Goal: Task Accomplishment & Management: Use online tool/utility

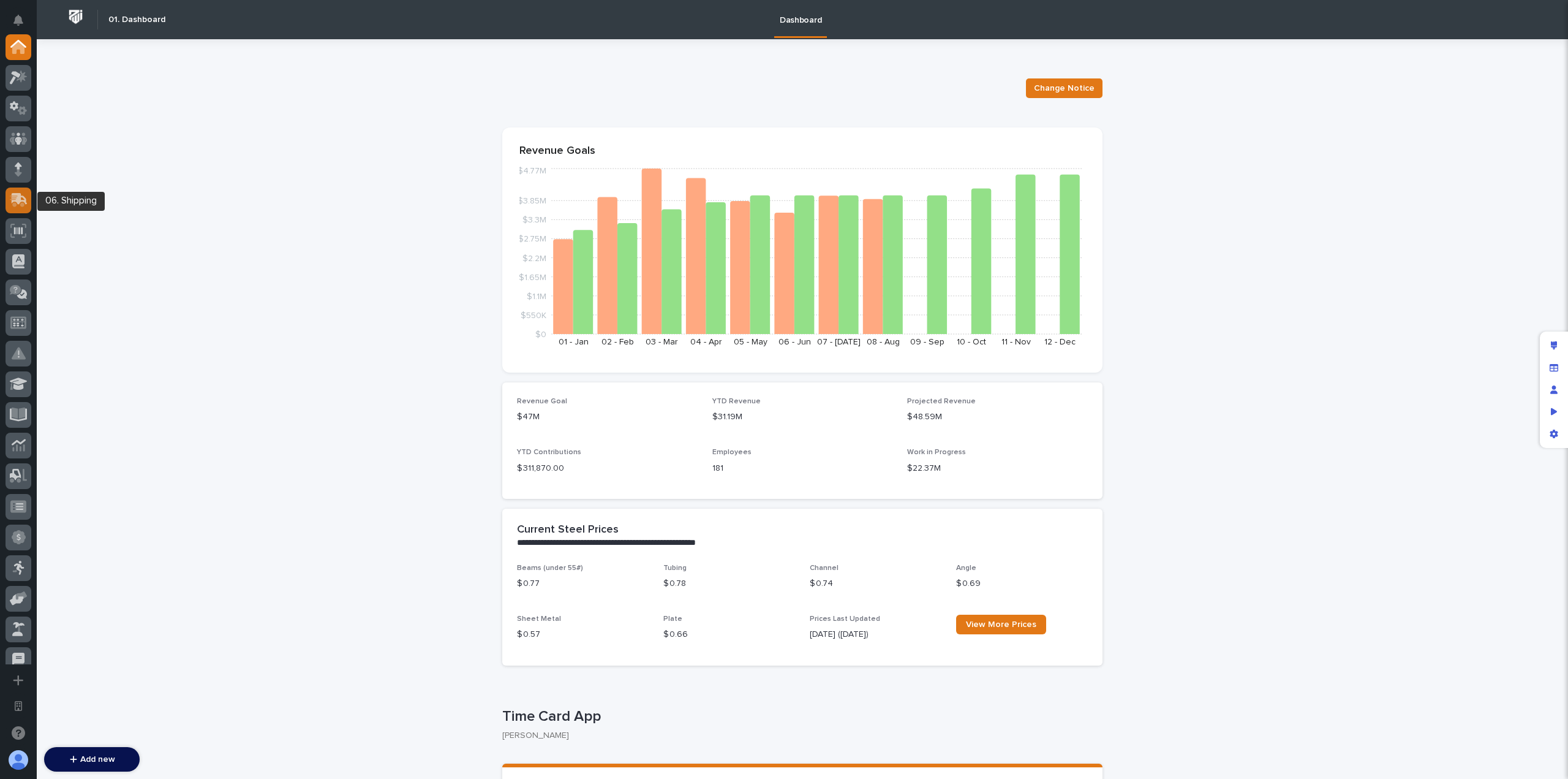
click at [29, 202] on div at bounding box center [19, 200] width 26 height 26
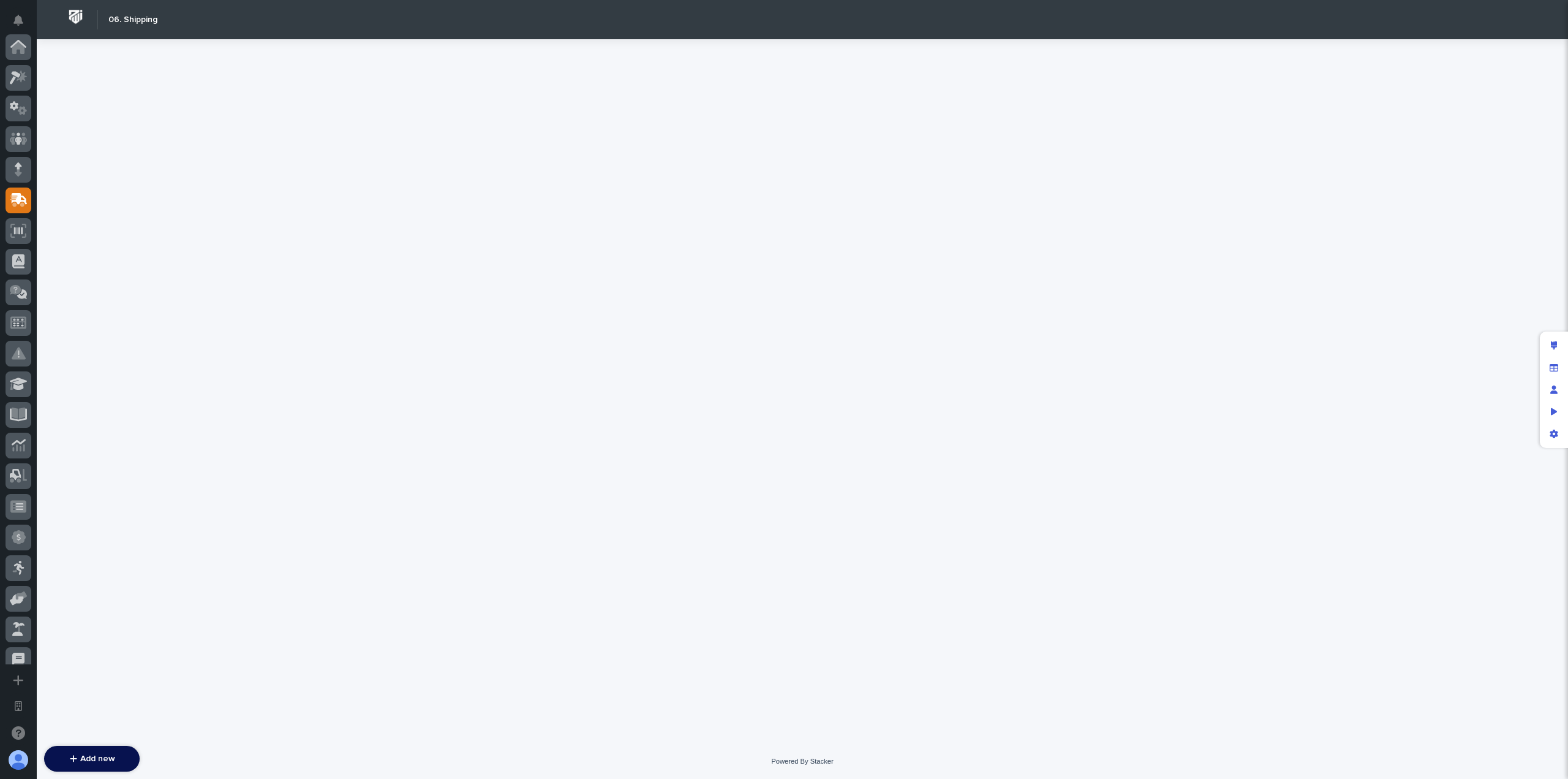
scroll to position [153, 0]
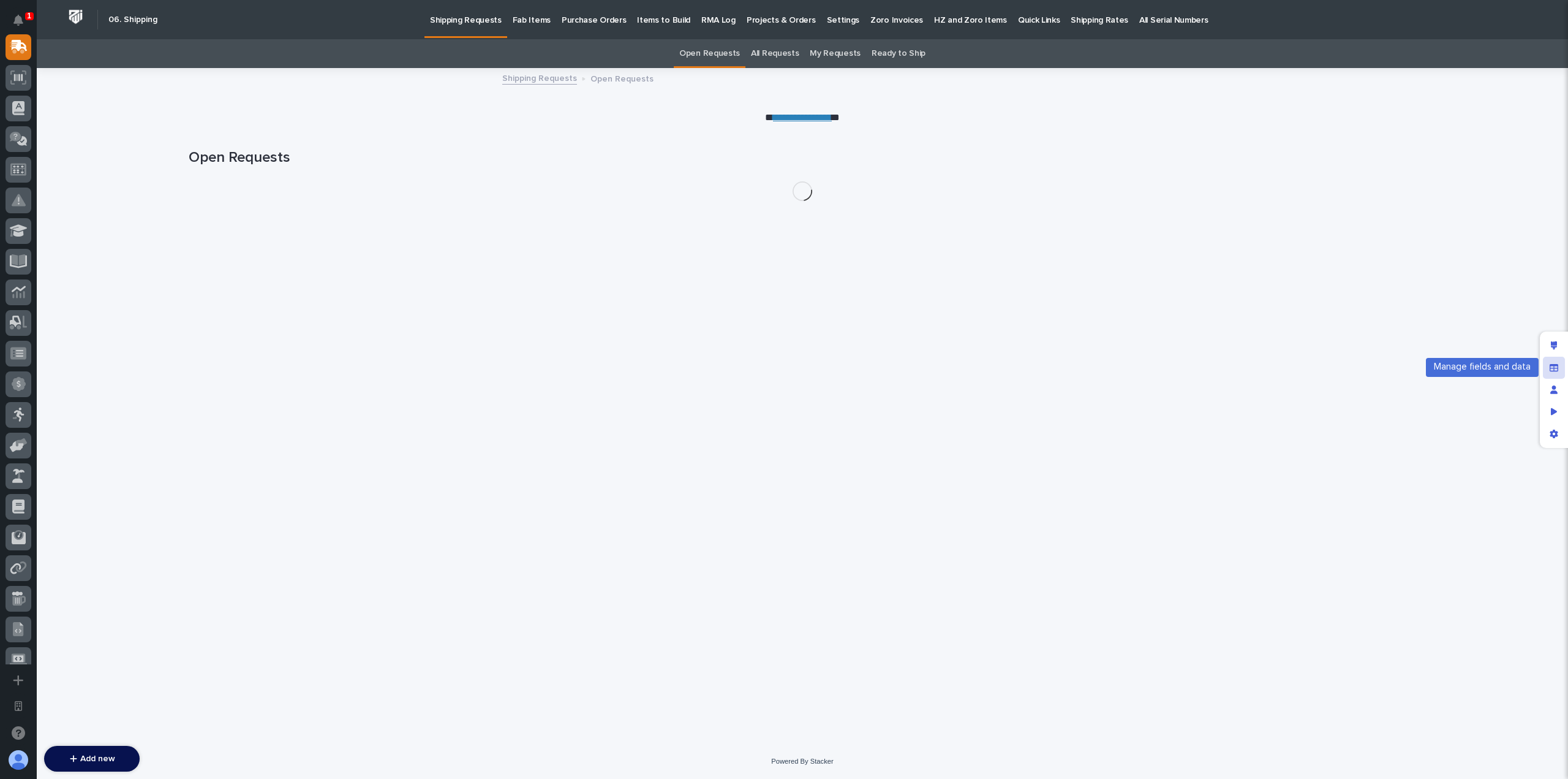
click at [1558, 370] on div "Manage fields and data" at bounding box center [1554, 368] width 22 height 22
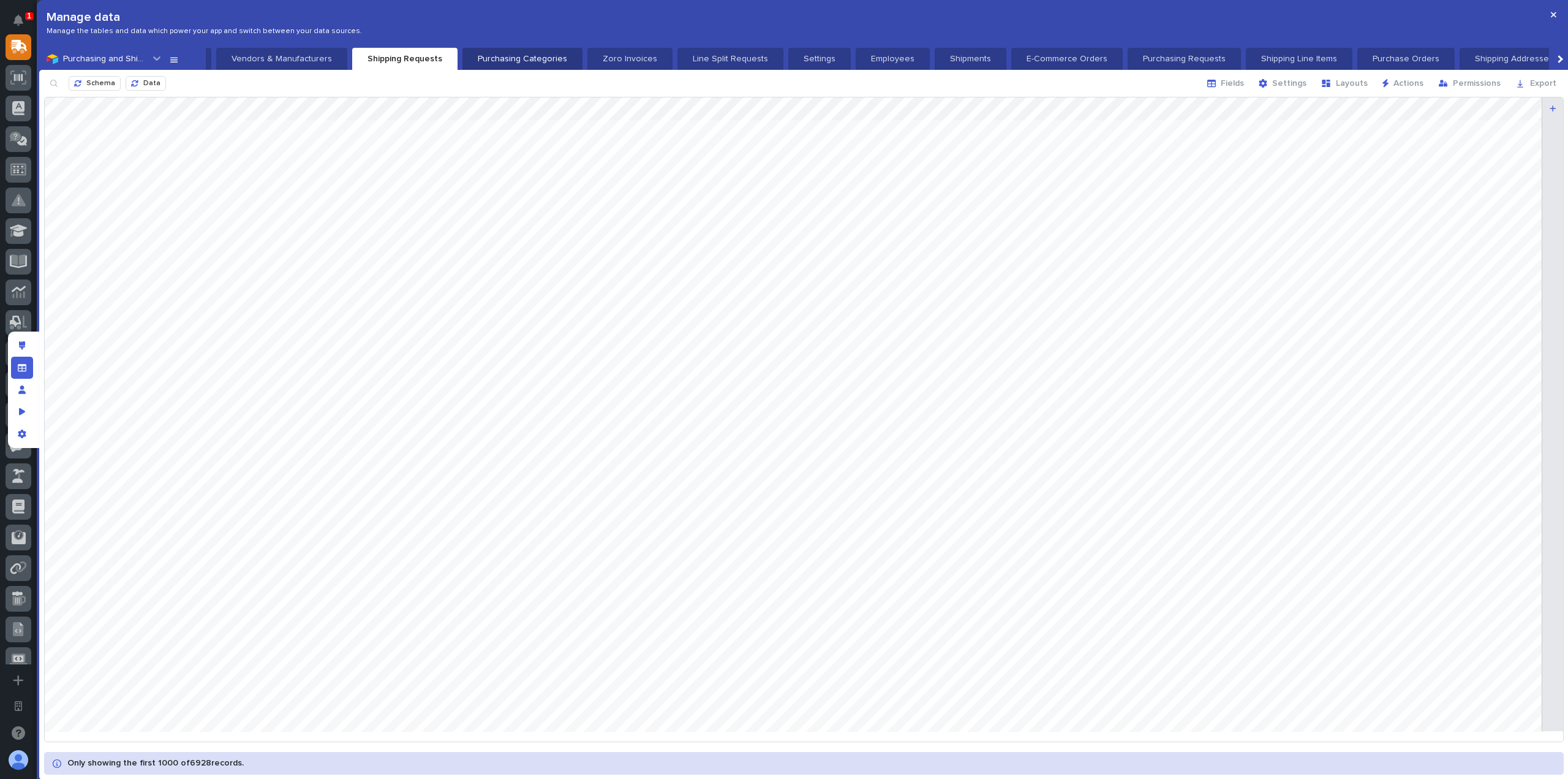
scroll to position [0, 700]
click at [133, 55] on span "Purchasing and Shipping" at bounding box center [111, 59] width 96 height 9
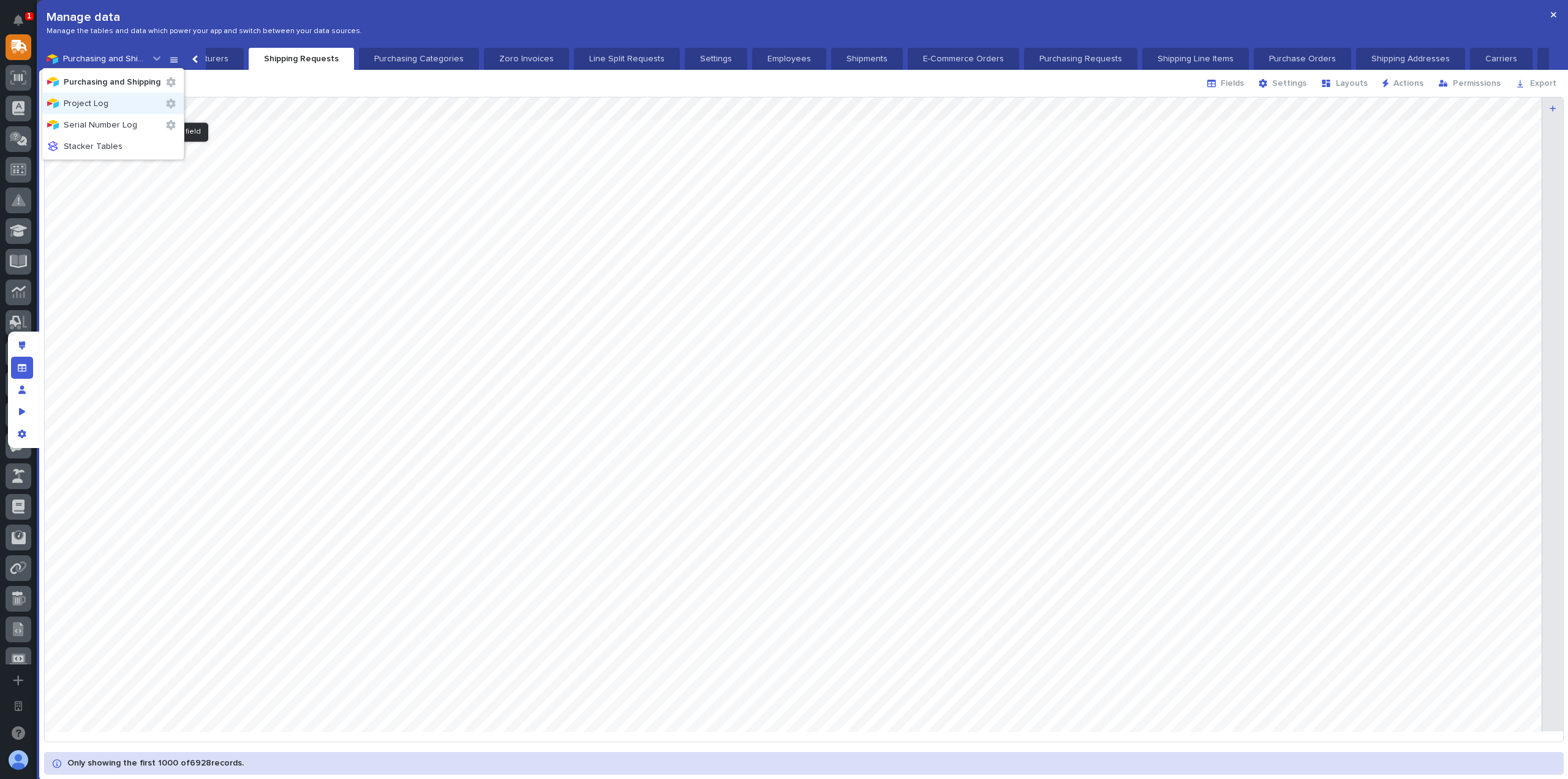
click at [148, 111] on div "Project Log" at bounding box center [113, 103] width 141 height 22
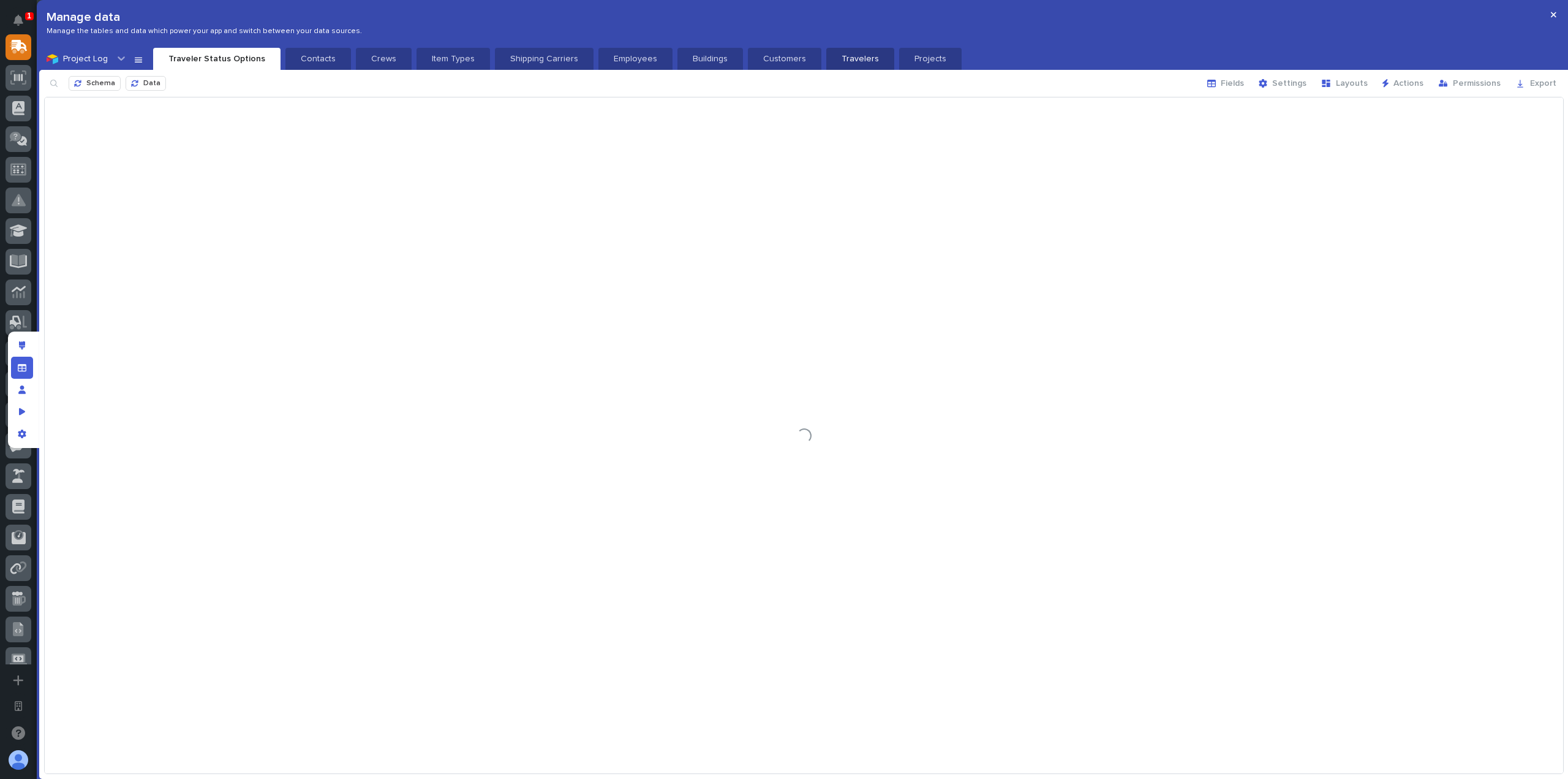
click at [833, 56] on p "Travelers" at bounding box center [860, 58] width 53 height 12
click at [1244, 85] on span "Fields" at bounding box center [1232, 83] width 23 height 11
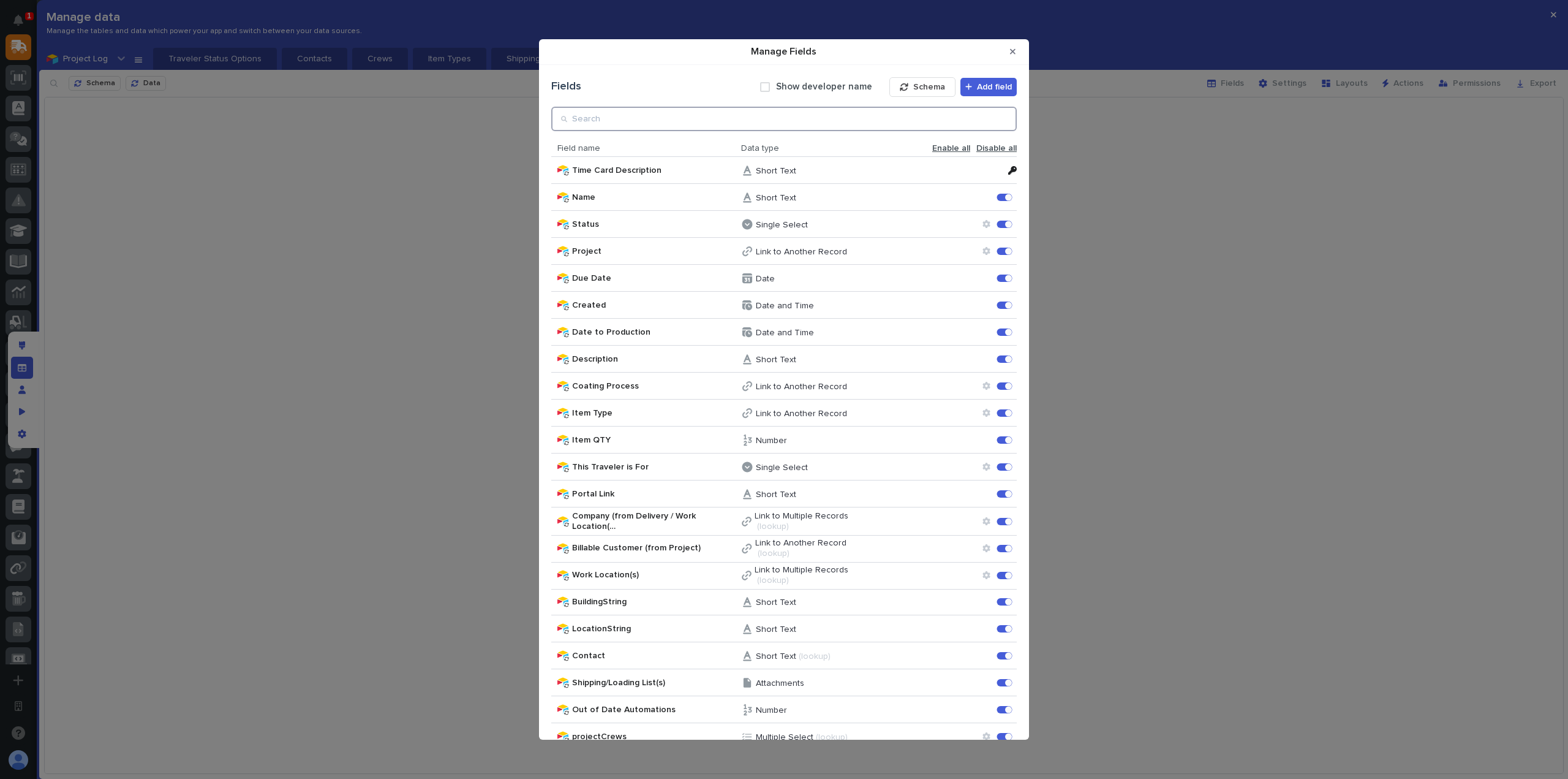
click at [801, 120] on input "Manage Fields" at bounding box center [784, 119] width 465 height 25
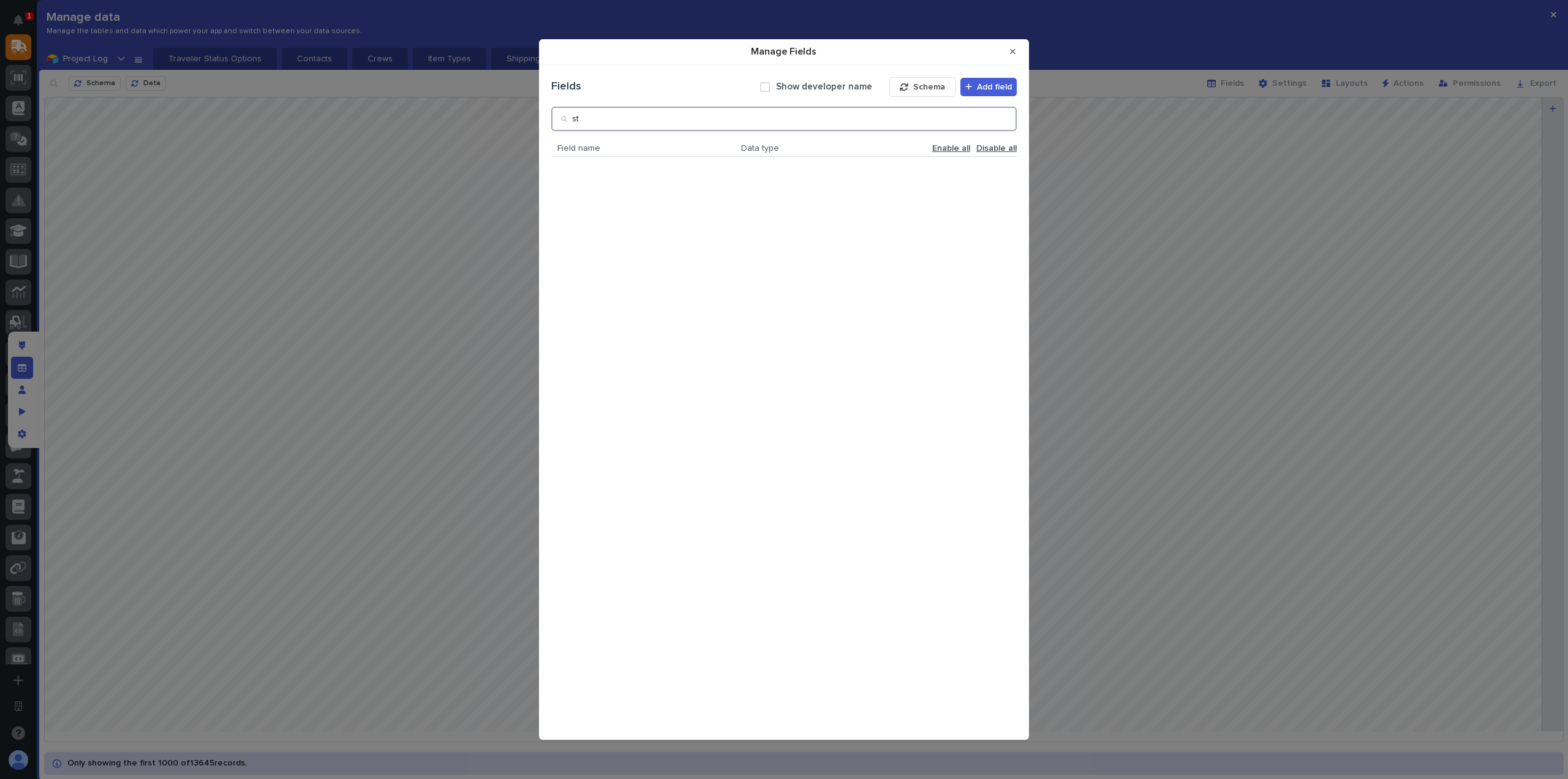
type input "s"
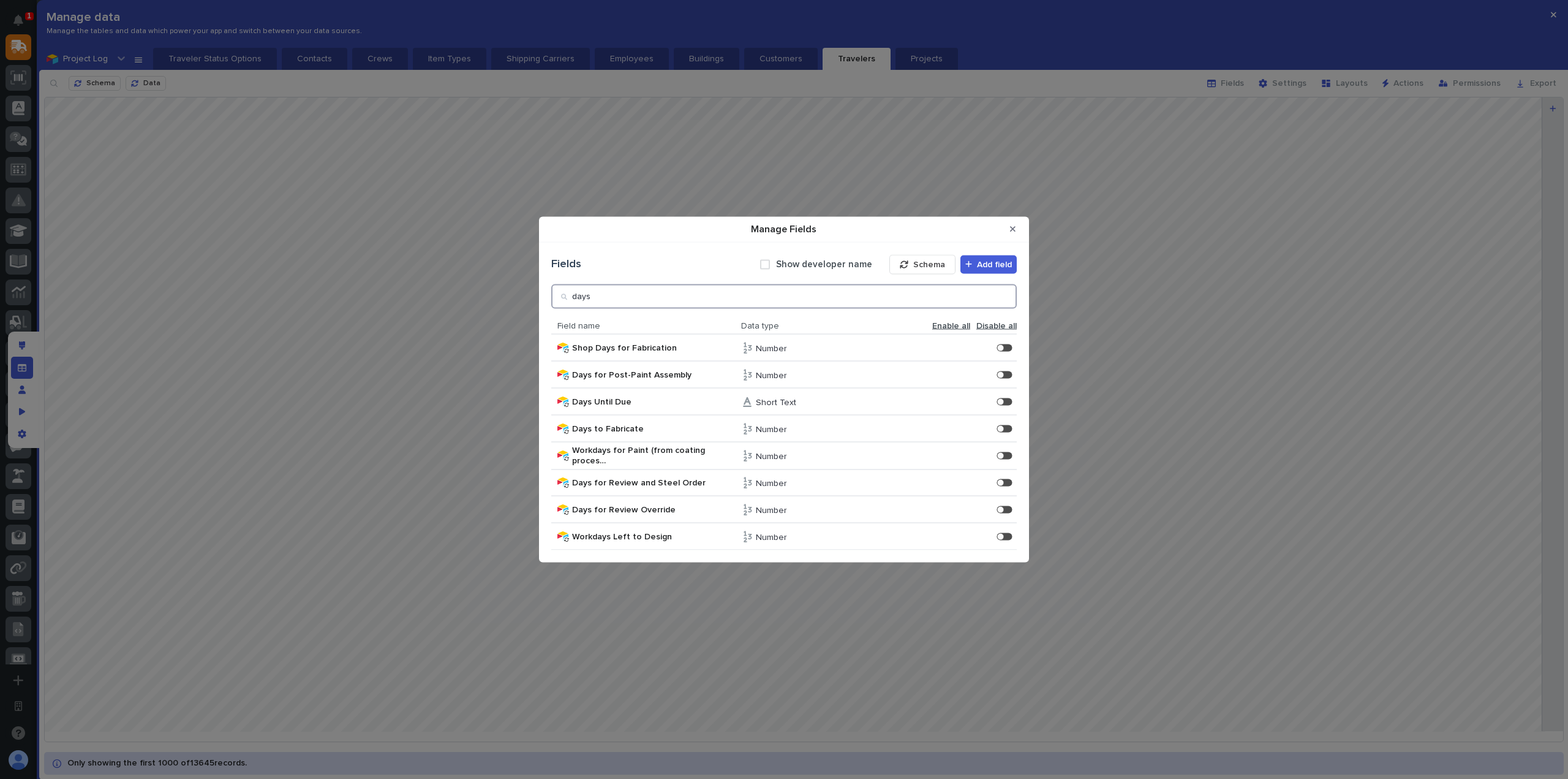
type input "days"
click at [1011, 230] on icon "Close Modal" at bounding box center [1013, 229] width 6 height 6
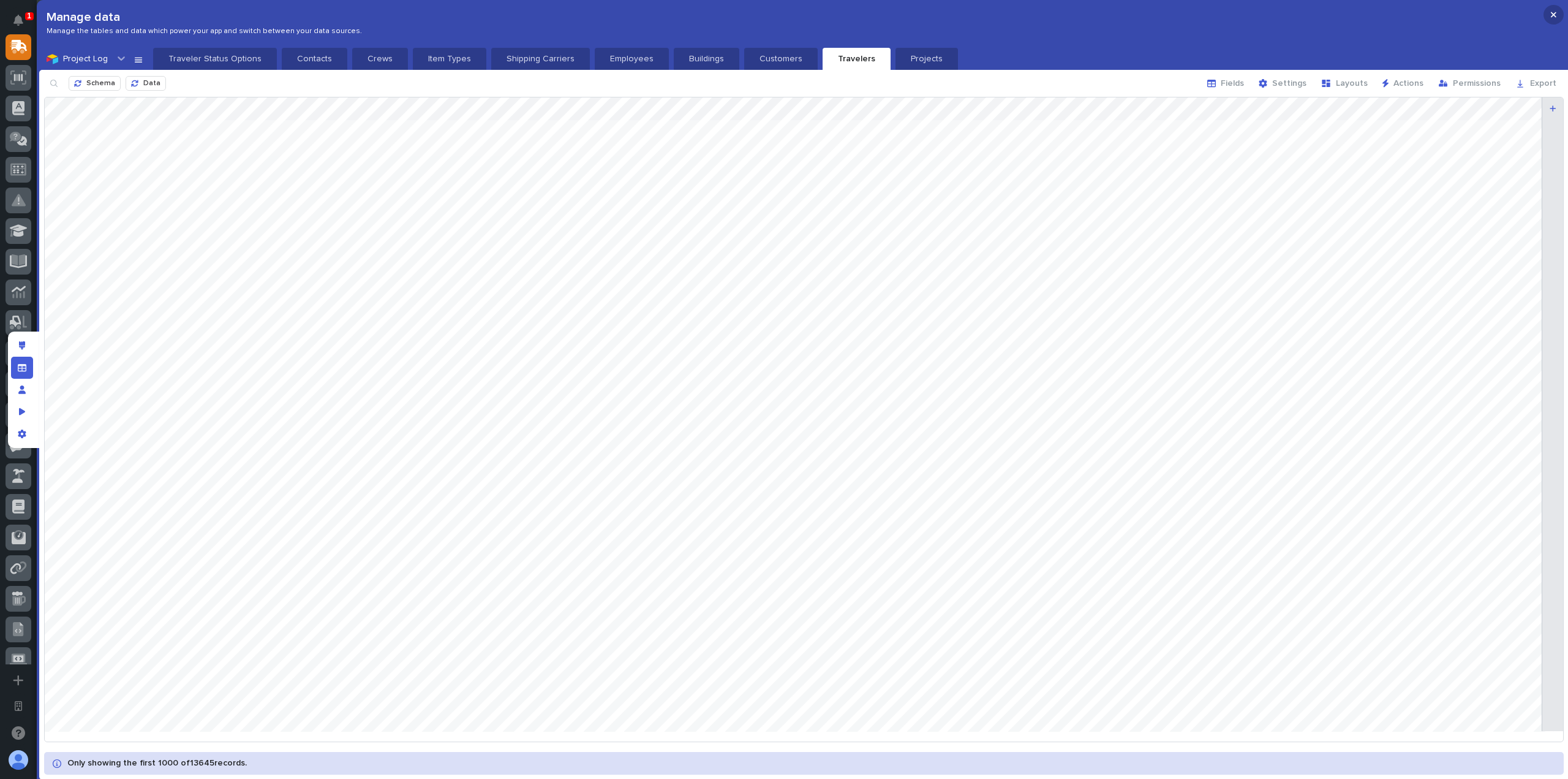
click at [1550, 6] on button "button" at bounding box center [1554, 14] width 20 height 19
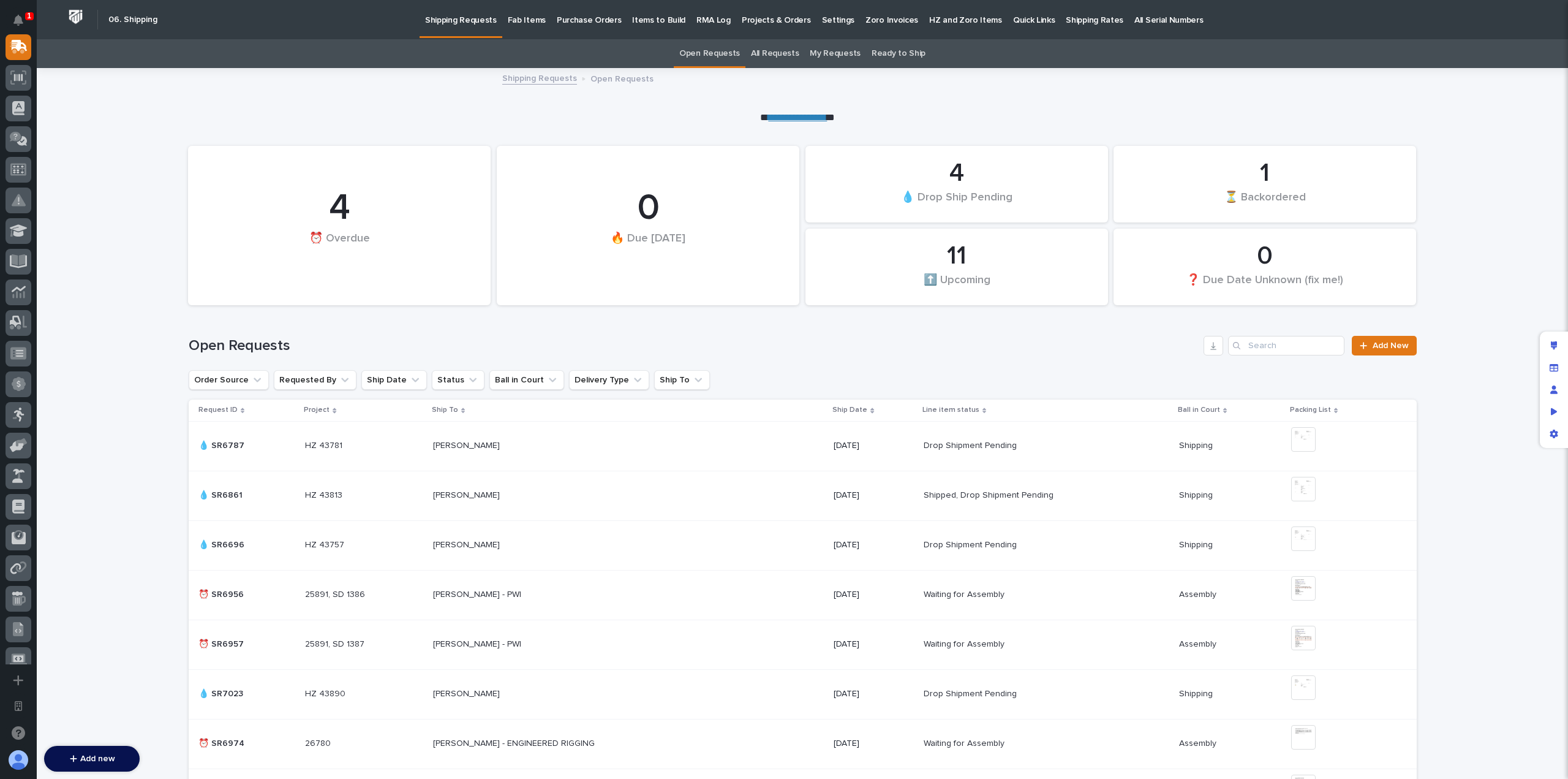
click at [21, 87] on div at bounding box center [19, 78] width 26 height 26
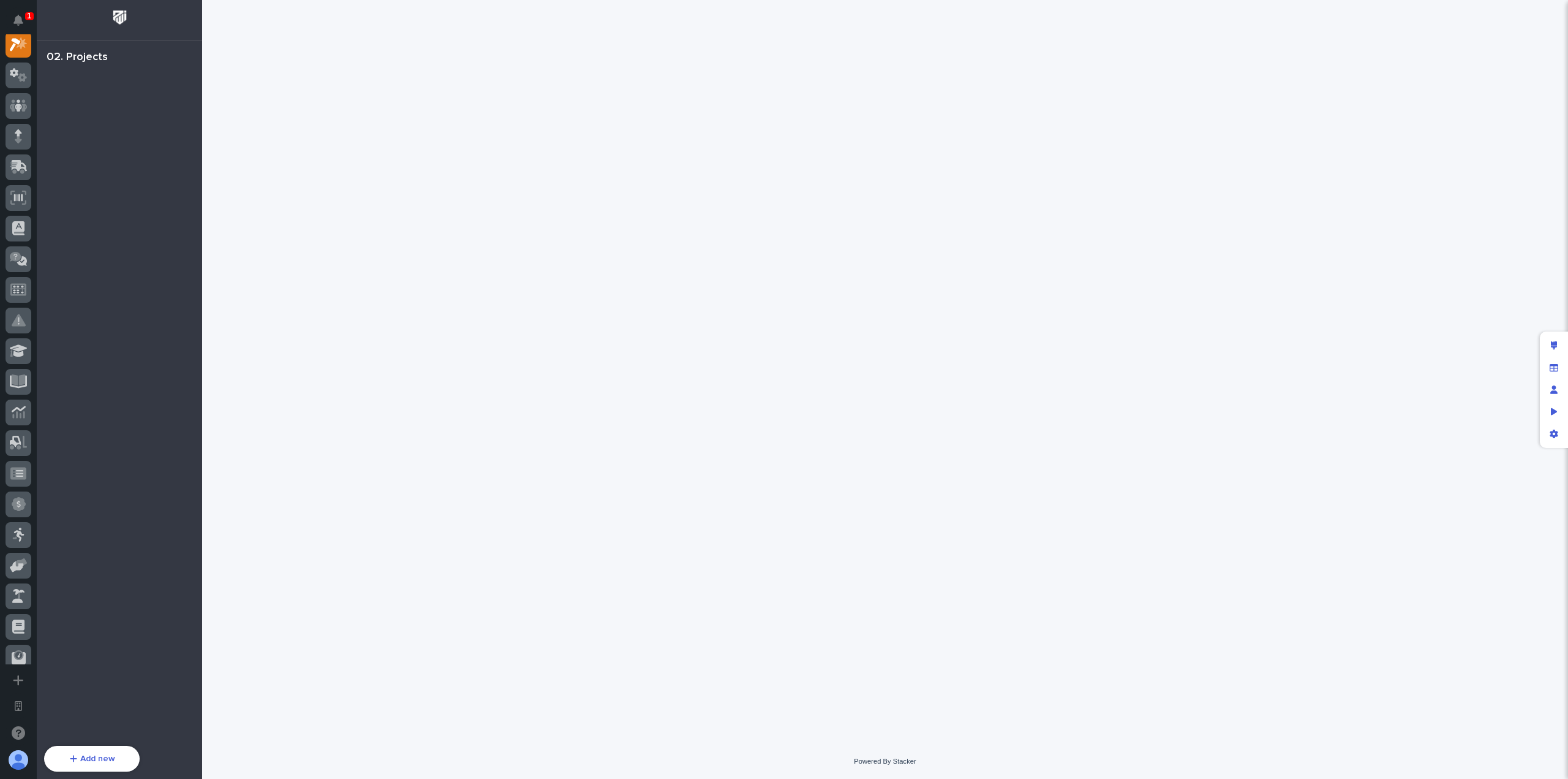
scroll to position [31, 0]
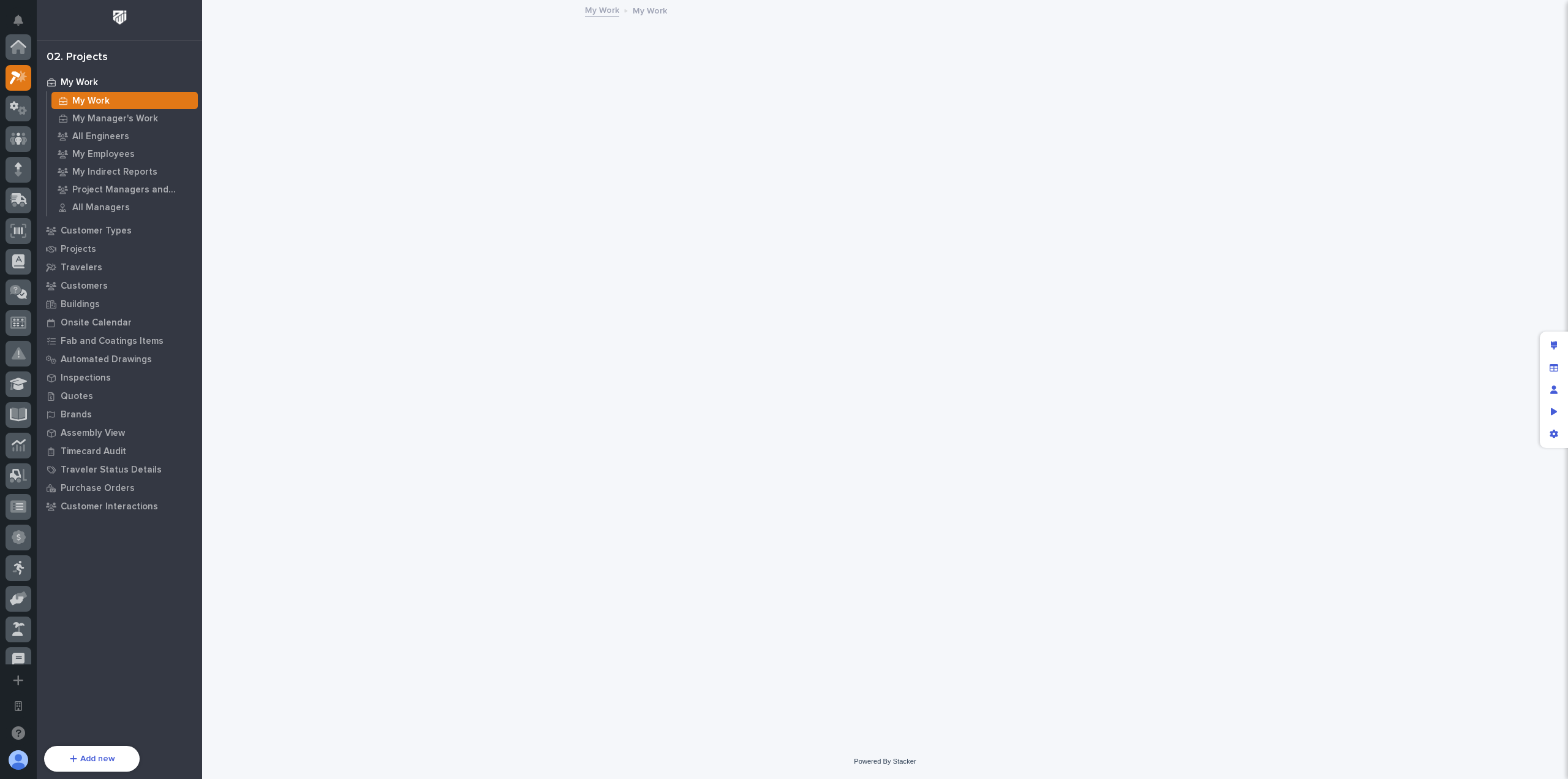
scroll to position [31, 0]
click at [1551, 360] on div "Manage fields and data" at bounding box center [1554, 368] width 22 height 22
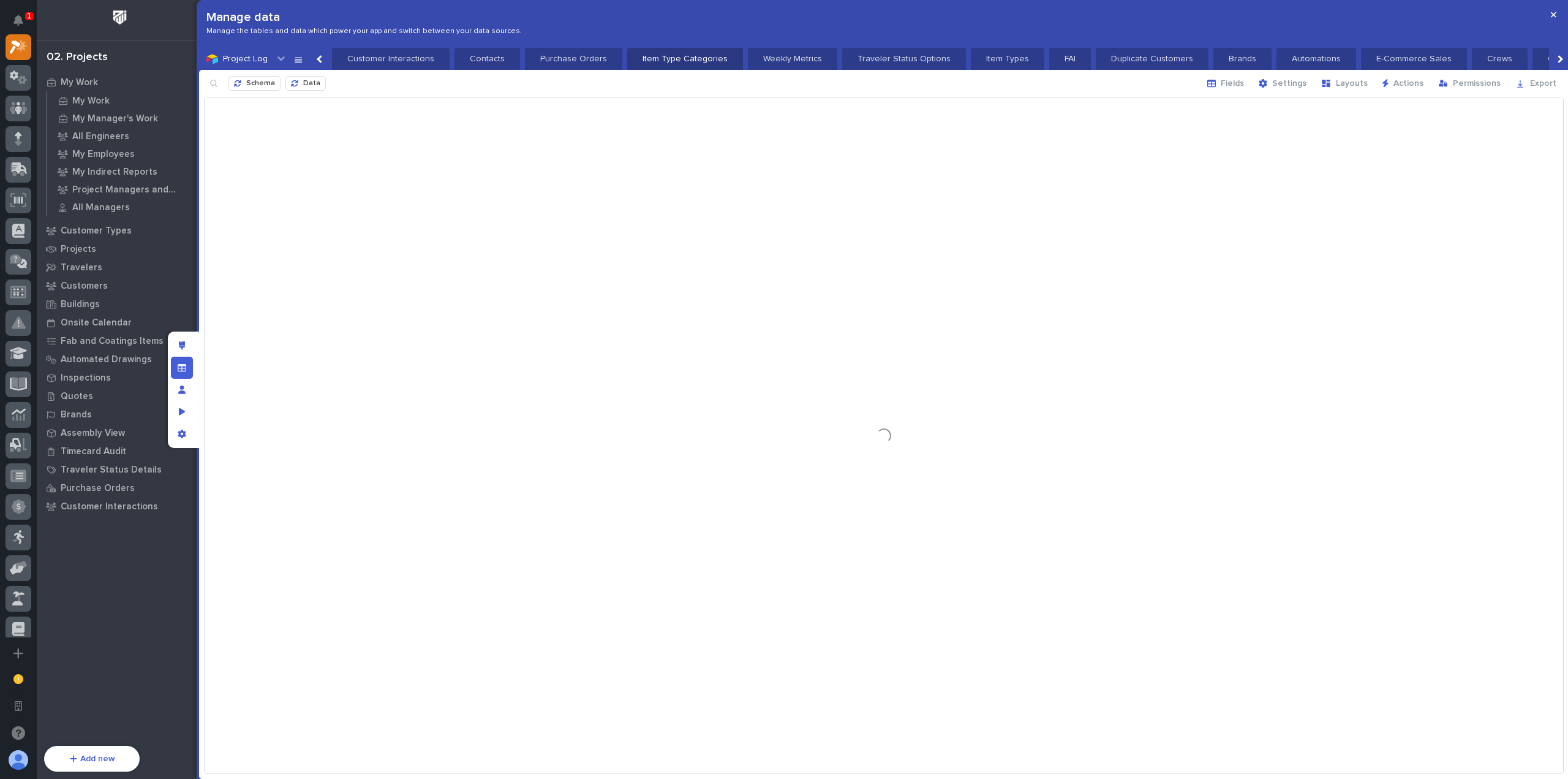
scroll to position [0, 0]
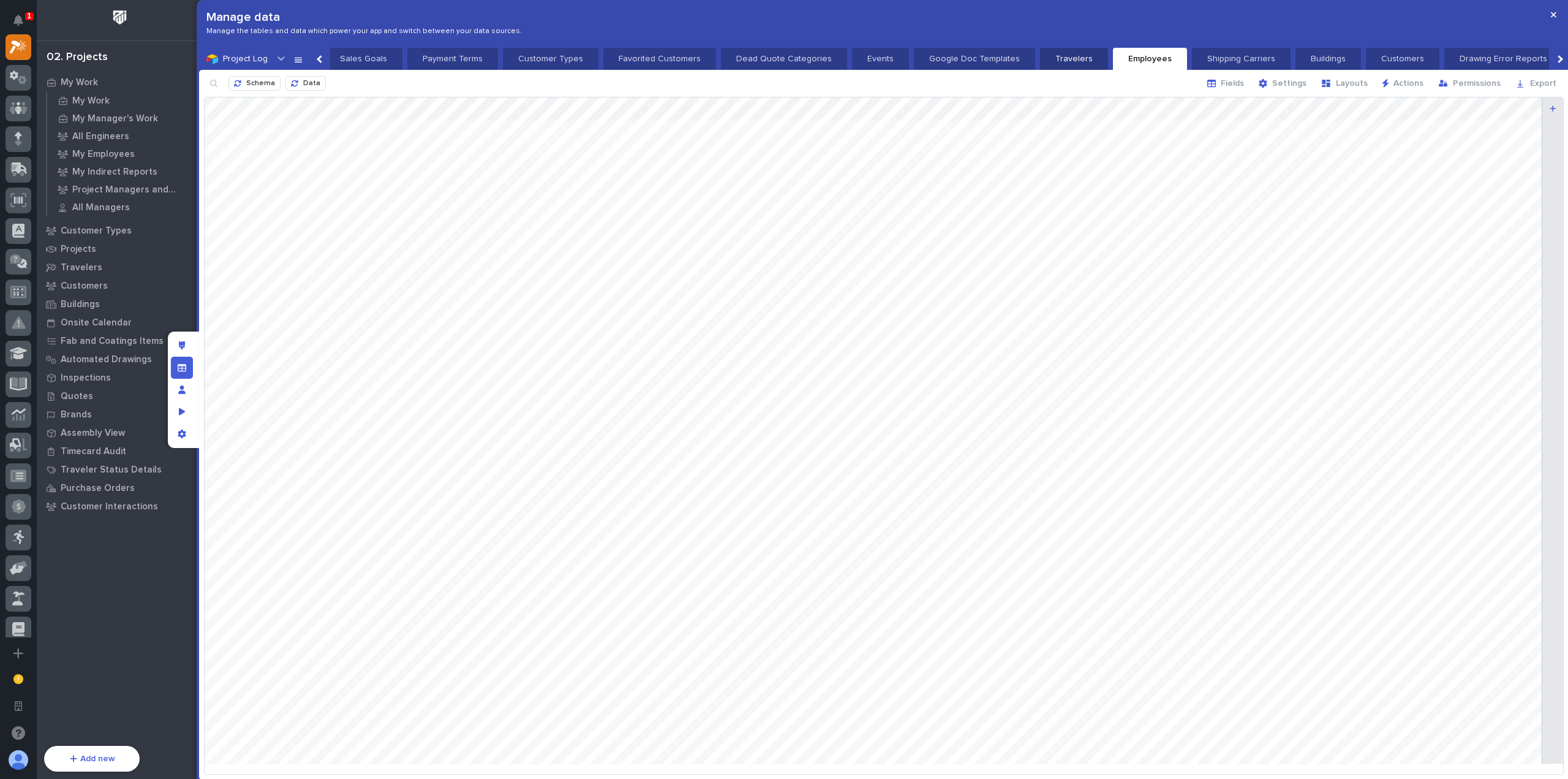
click at [1047, 58] on p "Travelers" at bounding box center [1074, 58] width 53 height 12
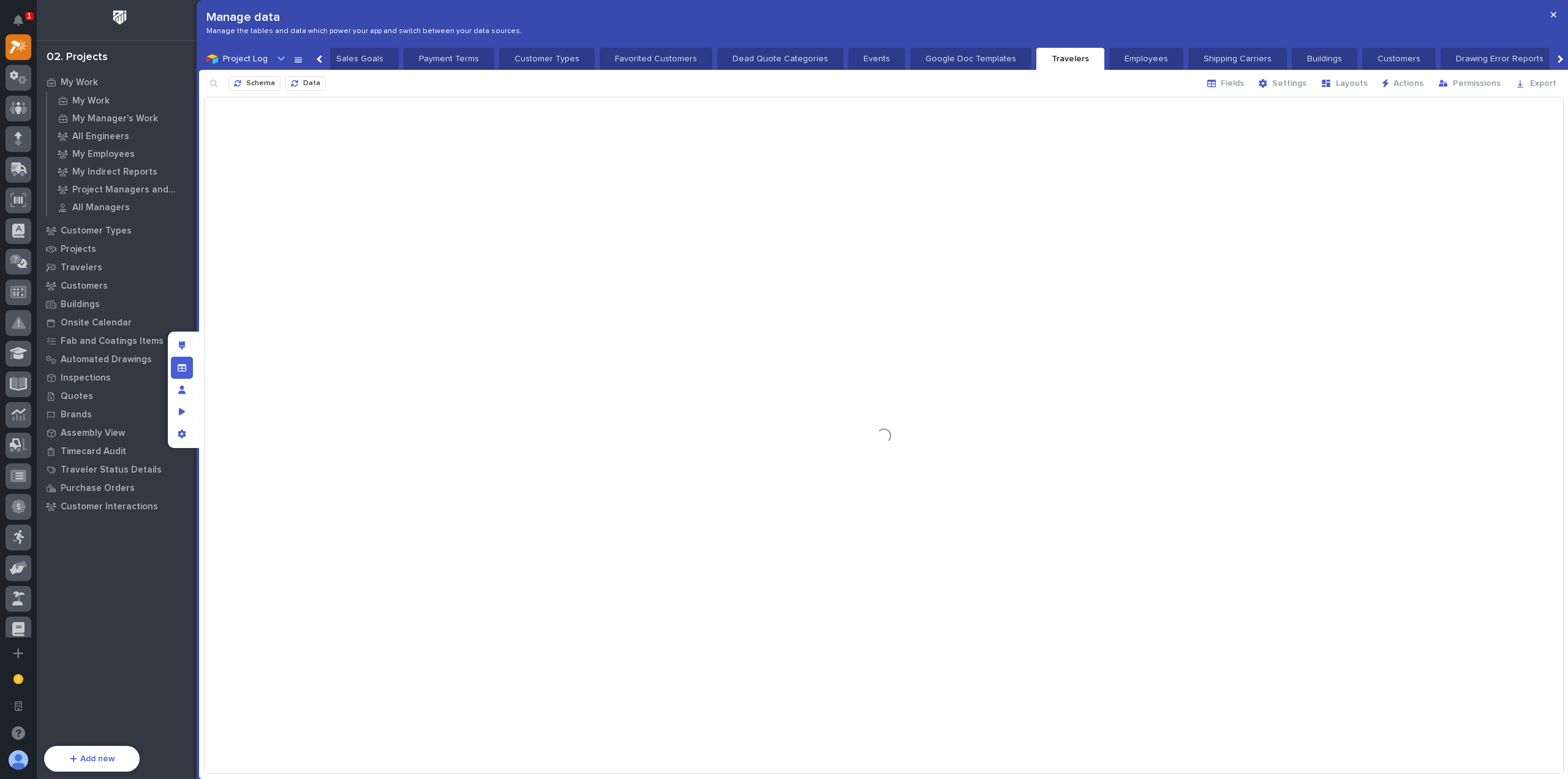
scroll to position [0, 1538]
click at [1244, 81] on span "Fields" at bounding box center [1232, 83] width 23 height 11
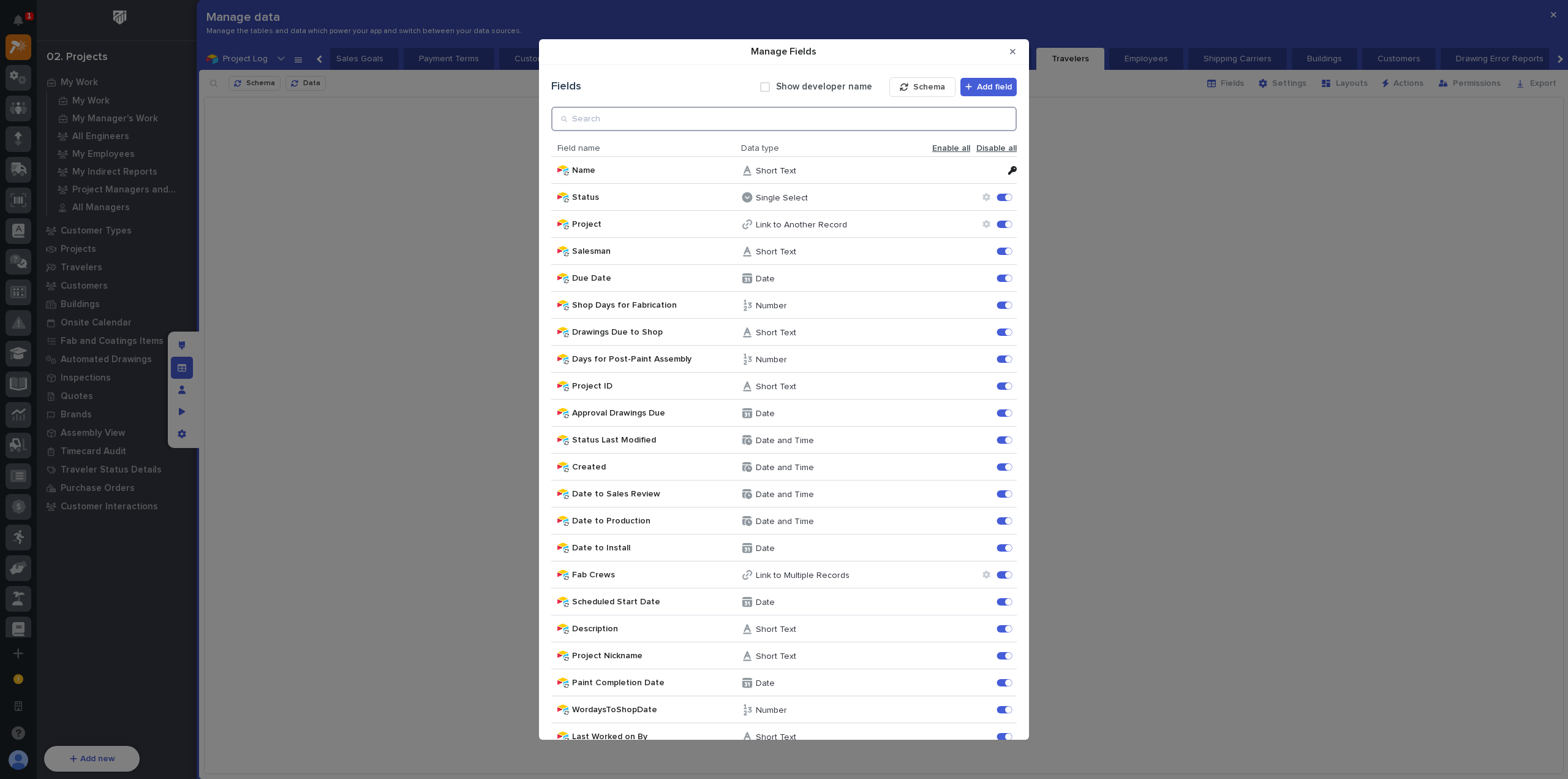
click at [928, 117] on input "Manage Fields" at bounding box center [784, 119] width 465 height 25
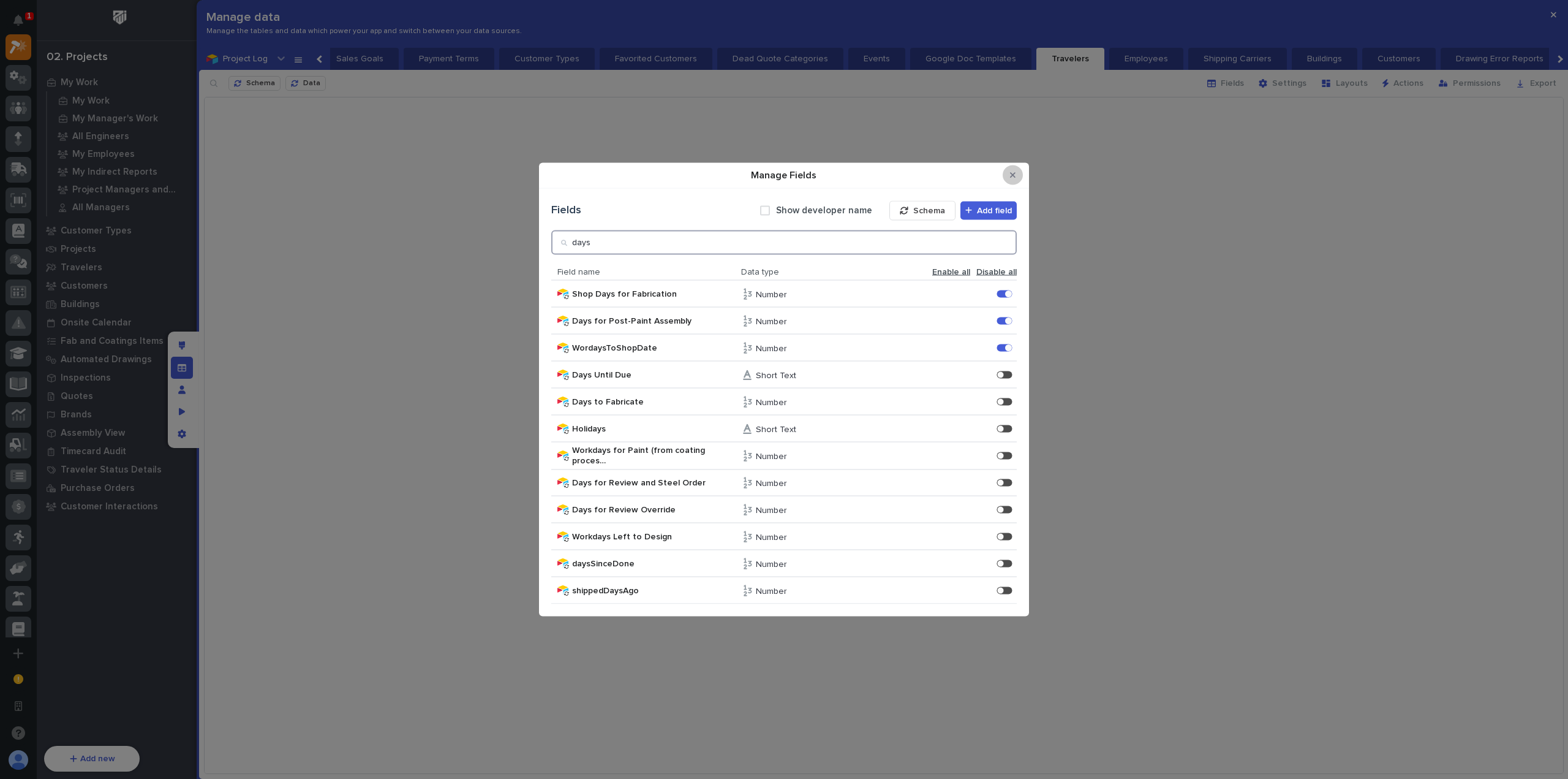
type input "days"
click at [1013, 174] on icon "Close Modal" at bounding box center [1013, 175] width 6 height 6
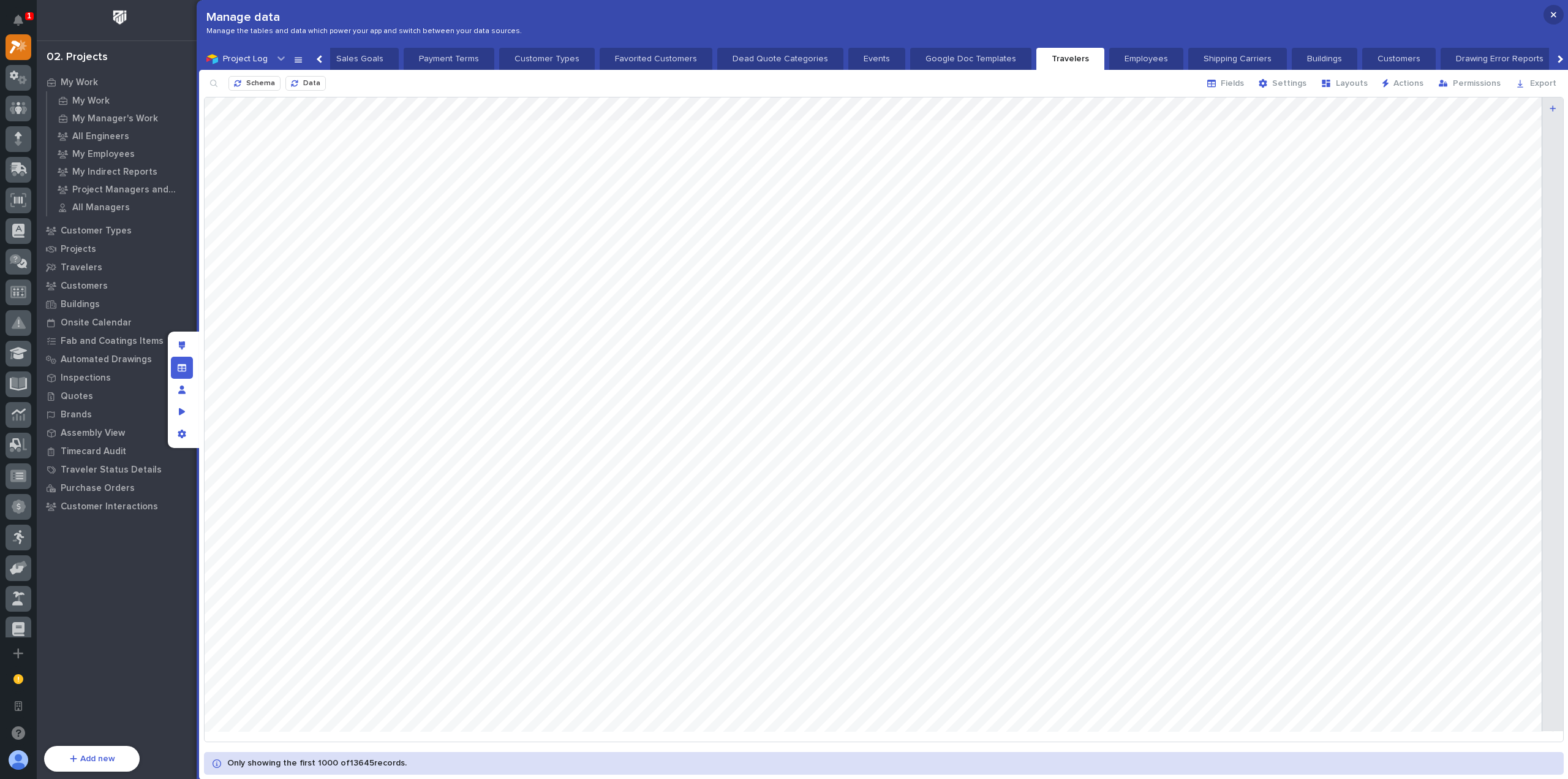
click at [1552, 22] on button "button" at bounding box center [1554, 14] width 20 height 19
